Goal: Task Accomplishment & Management: Use online tool/utility

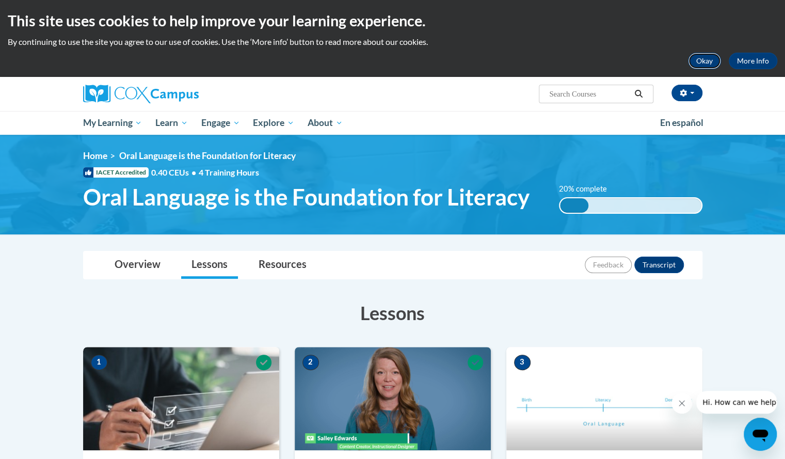
click at [707, 61] on button "Okay" at bounding box center [704, 61] width 33 height 17
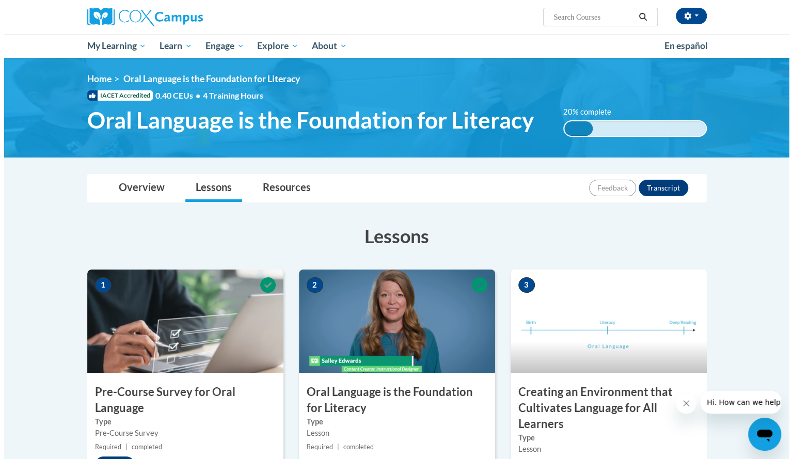
scroll to position [295, 0]
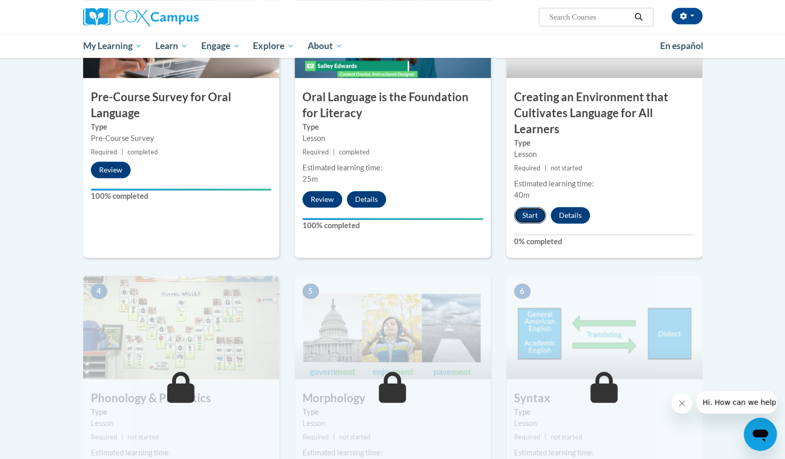
click at [528, 216] on button "Start" at bounding box center [530, 215] width 32 height 17
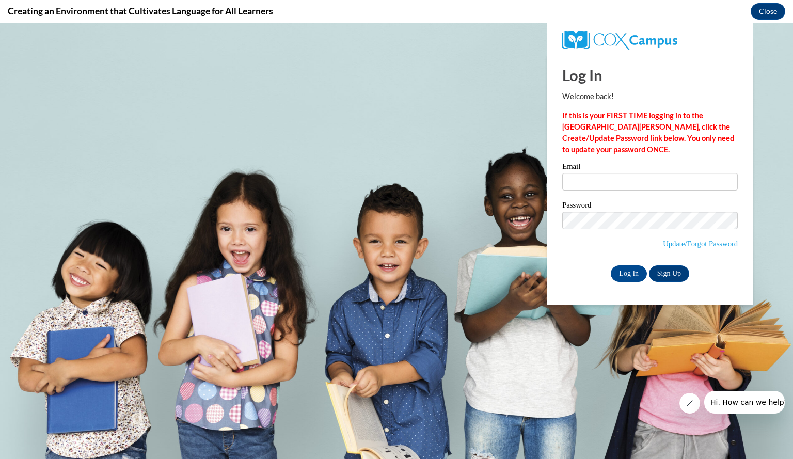
scroll to position [0, 0]
click at [605, 186] on input "Email" at bounding box center [650, 182] width 176 height 18
type input "[EMAIL_ADDRESS][DOMAIN_NAME]"
click at [628, 272] on input "Log In" at bounding box center [629, 273] width 36 height 17
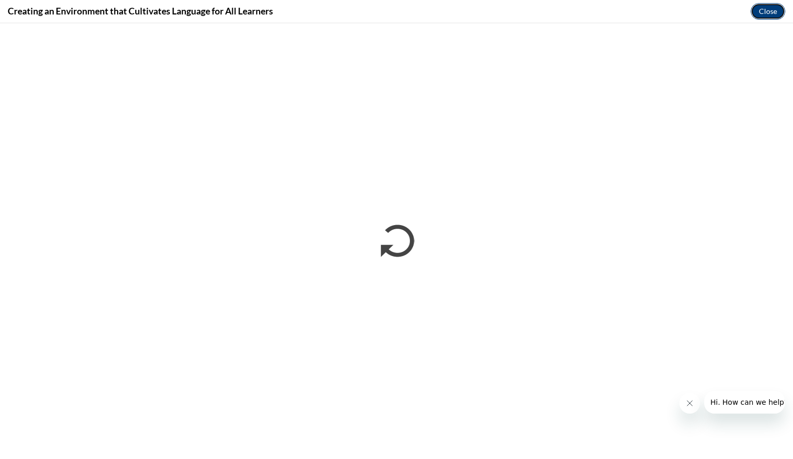
click at [763, 17] on button "Close" at bounding box center [768, 11] width 35 height 17
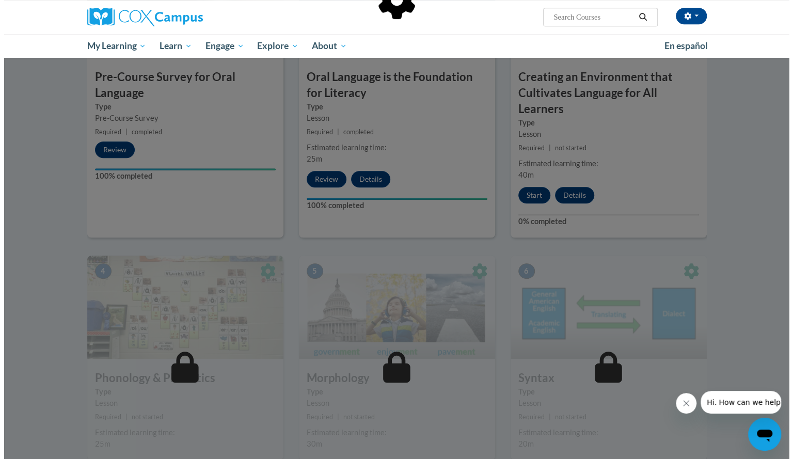
scroll to position [315, 0]
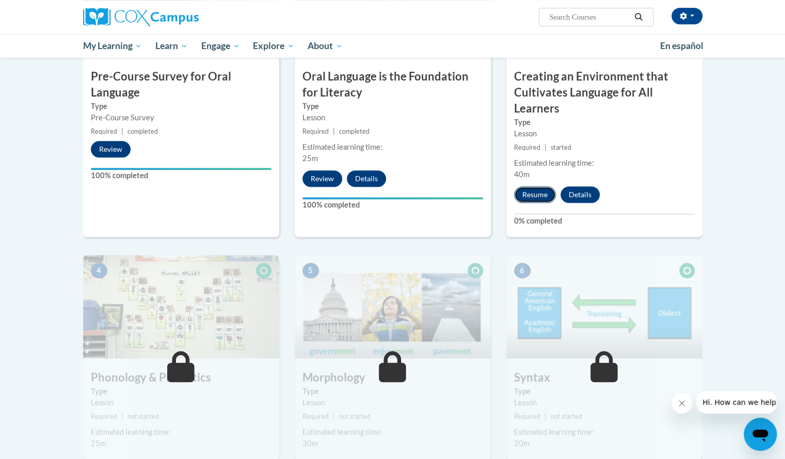
click at [551, 198] on button "Resume" at bounding box center [535, 194] width 42 height 17
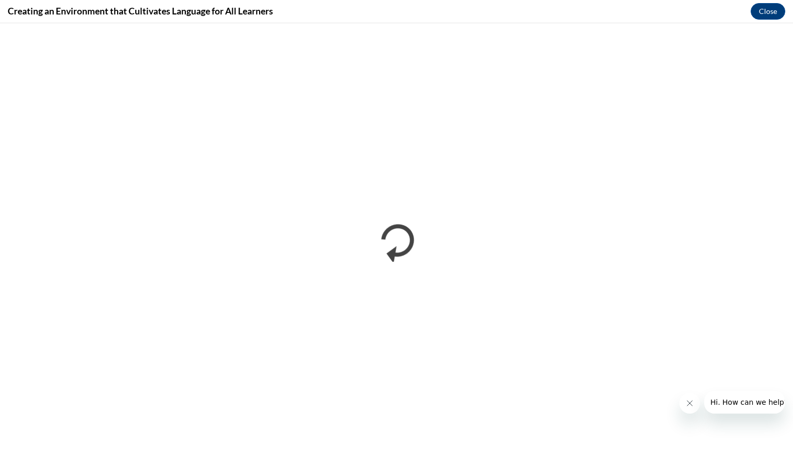
scroll to position [0, 0]
